Goal: Navigation & Orientation: Find specific page/section

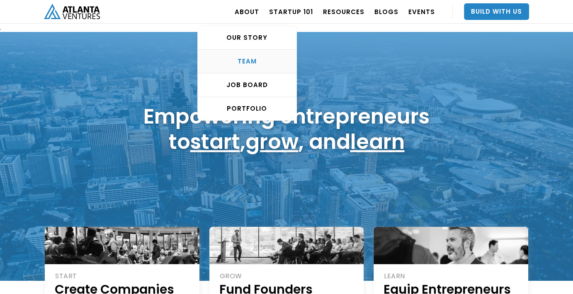
click at [253, 60] on div "TEAM" at bounding box center [247, 61] width 99 height 8
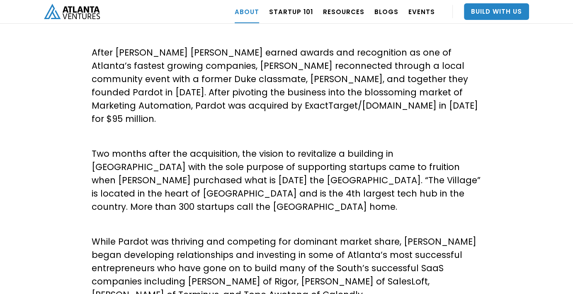
scroll to position [302, 0]
